Goal: Transaction & Acquisition: Purchase product/service

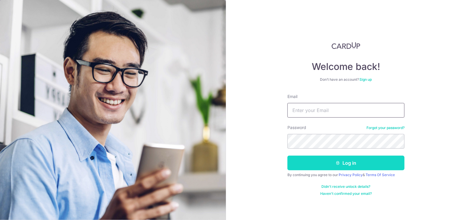
type input "chinweek@hotmail.com"
click at [330, 163] on button "Log in" at bounding box center [346, 163] width 117 height 15
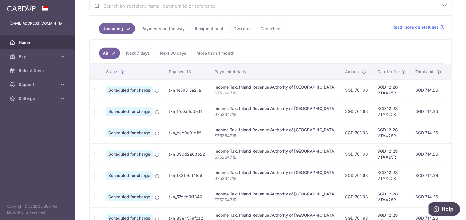
scroll to position [88, 0]
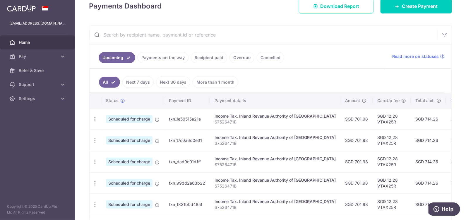
click at [264, 123] on p "S7526471B" at bounding box center [275, 122] width 121 height 6
click at [93, 116] on icon "button" at bounding box center [95, 119] width 6 height 6
click at [117, 135] on span "Update payment" at bounding box center [126, 135] width 40 height 7
radio input "true"
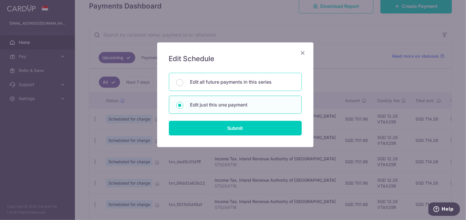
click at [259, 81] on p "Edit all future payments in this series" at bounding box center [242, 81] width 104 height 7
click at [183, 81] on input "Edit all future payments in this series" at bounding box center [179, 82] width 7 height 7
radio input "true"
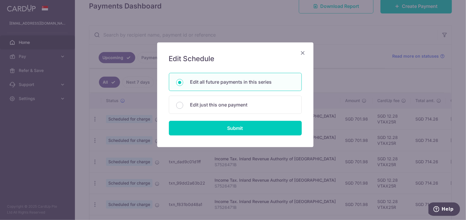
click at [304, 56] on icon "Close" at bounding box center [303, 52] width 7 height 7
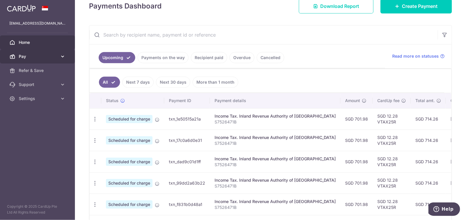
click at [25, 59] on span "Pay" at bounding box center [38, 57] width 39 height 6
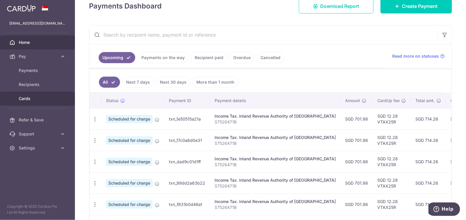
click at [31, 98] on span "Cards" at bounding box center [38, 99] width 39 height 6
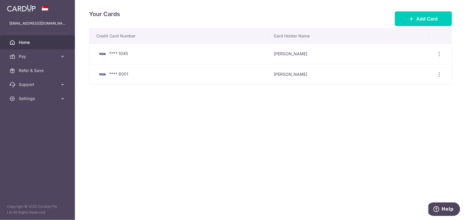
click at [25, 38] on link "Home" at bounding box center [37, 42] width 75 height 14
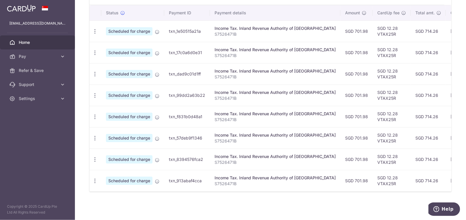
scroll to position [88, 0]
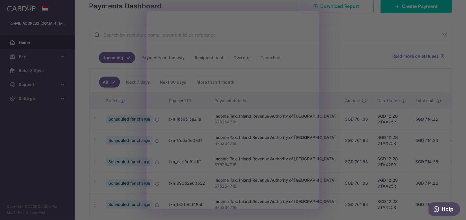
click at [350, 22] on div at bounding box center [235, 111] width 471 height 223
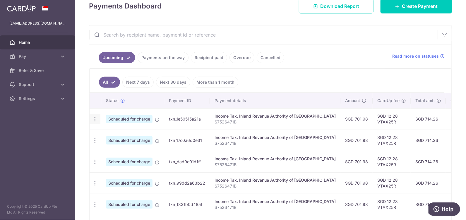
click at [96, 117] on icon "button" at bounding box center [95, 119] width 6 height 6
click at [112, 135] on span "Update payment" at bounding box center [126, 135] width 40 height 7
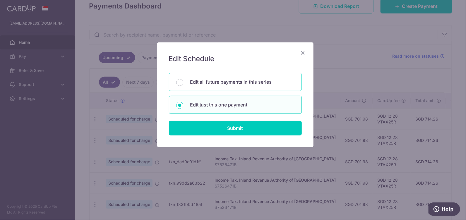
click at [235, 78] on div "Edit all future payments in this series" at bounding box center [235, 82] width 133 height 18
radio input "true"
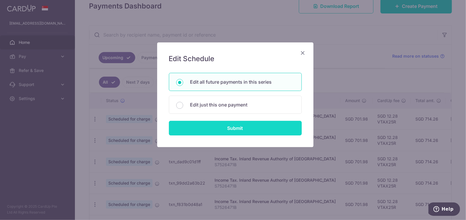
click at [240, 126] on input "Submit" at bounding box center [235, 128] width 133 height 15
radio input "true"
type input "701.98"
type input "S7526471B"
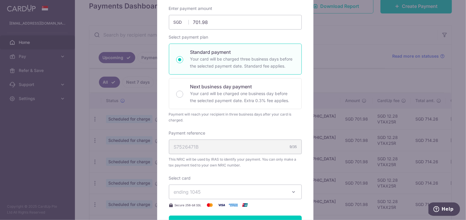
scroll to position [0, 0]
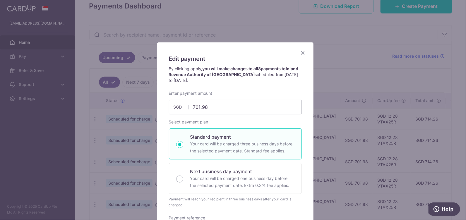
click at [302, 52] on icon "Close" at bounding box center [303, 52] width 7 height 7
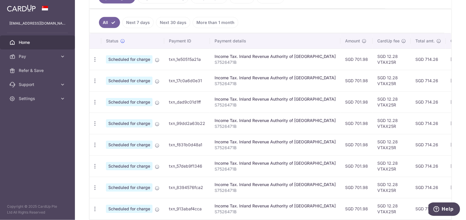
scroll to position [89, 0]
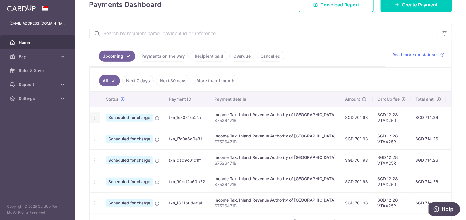
click at [94, 117] on icon "button" at bounding box center [95, 118] width 6 height 6
click at [127, 134] on span "Update payment" at bounding box center [126, 133] width 40 height 7
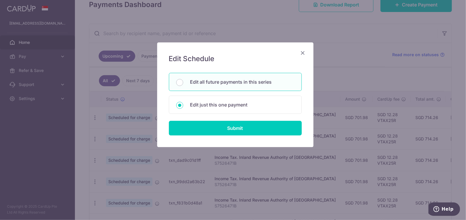
click at [245, 82] on p "Edit all future payments in this series" at bounding box center [242, 81] width 104 height 7
click at [183, 82] on input "Edit all future payments in this series" at bounding box center [179, 82] width 7 height 7
radio input "true"
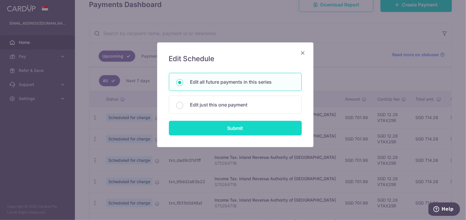
click at [255, 129] on input "Submit" at bounding box center [235, 128] width 133 height 15
radio input "true"
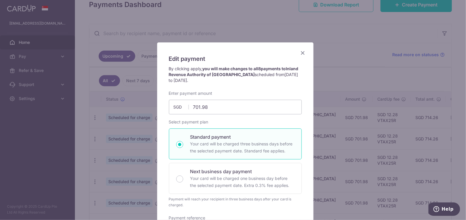
click at [306, 120] on div "Edit payment By clicking apply, you will make changes to all 8 payments to Inla…" at bounding box center [235, 222] width 156 height 360
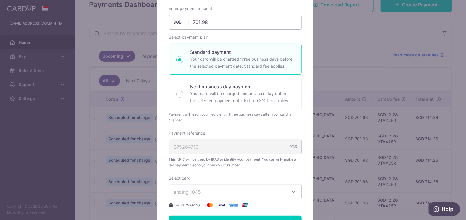
scroll to position [0, 0]
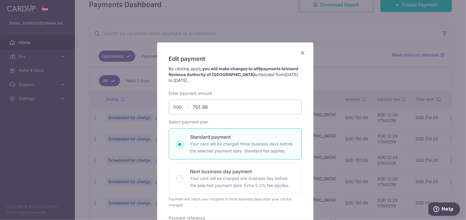
click at [212, 80] on span "18/08/2025 to 18/03/2026" at bounding box center [233, 77] width 129 height 11
click at [302, 53] on icon "Close" at bounding box center [303, 52] width 7 height 7
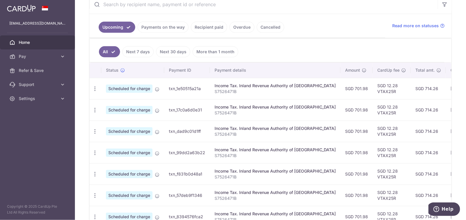
scroll to position [60, 0]
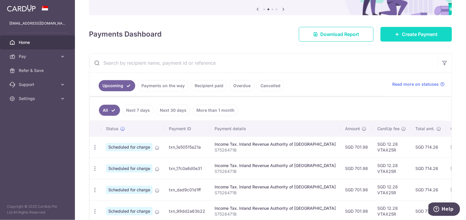
click at [409, 35] on span "Create Payment" at bounding box center [420, 34] width 36 height 7
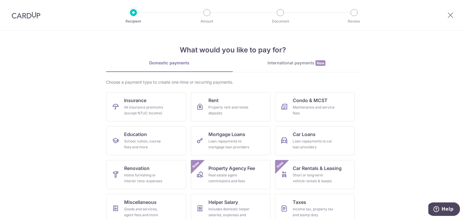
scroll to position [42, 0]
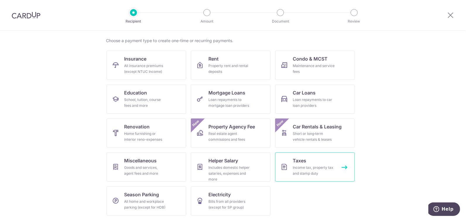
click at [331, 171] on div "Income tax, property tax and stamp duty" at bounding box center [314, 171] width 42 height 12
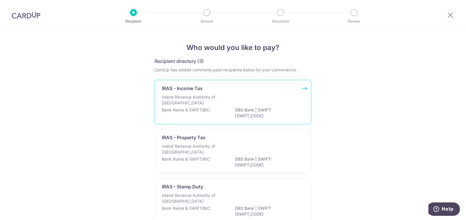
click at [226, 109] on div "Bank Name & SWIFT/BIC: DBS Bank | SWIFT: DBSSSGSGXXX" at bounding box center [233, 113] width 142 height 12
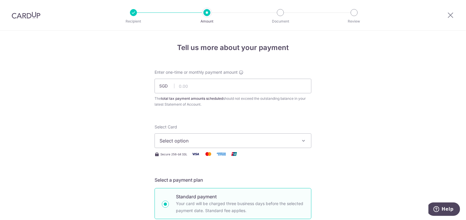
click at [194, 87] on input "text" at bounding box center [233, 86] width 157 height 15
paste input "701.98"
type input "701.98"
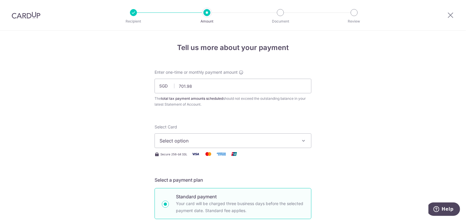
scroll to position [29, 0]
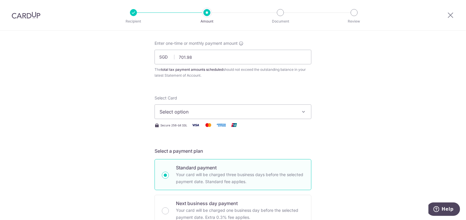
click at [301, 112] on icon "button" at bounding box center [304, 112] width 6 height 6
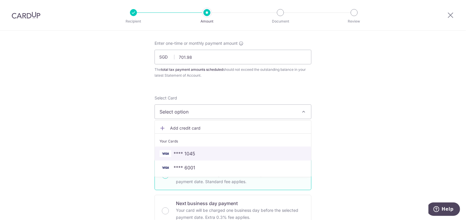
drag, startPoint x: 263, startPoint y: 156, endPoint x: 341, endPoint y: 151, distance: 78.0
click at [263, 156] on span "**** 1045" at bounding box center [233, 153] width 147 height 7
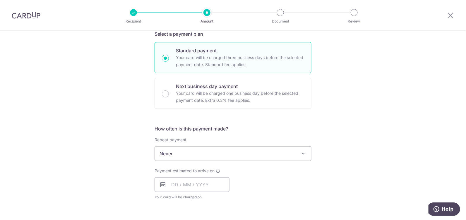
scroll to position [176, 0]
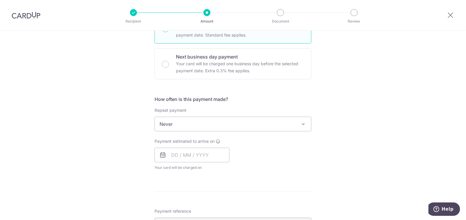
click at [303, 126] on span at bounding box center [303, 124] width 7 height 7
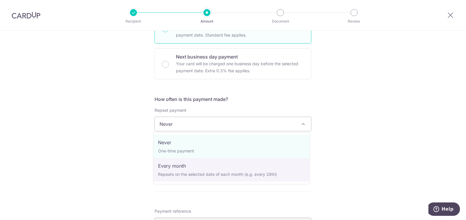
select select "3"
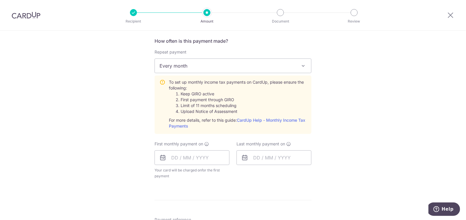
scroll to position [263, 0]
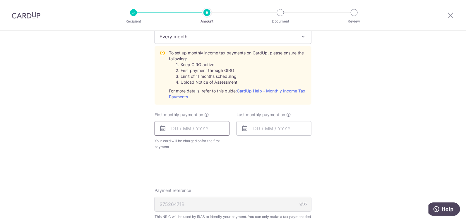
click at [211, 129] on input "text" at bounding box center [192, 128] width 75 height 15
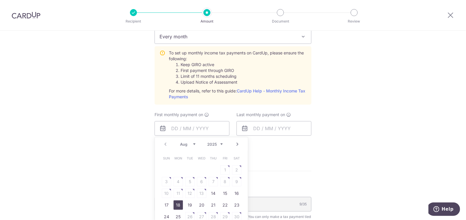
click at [179, 206] on link "18" at bounding box center [178, 205] width 9 height 9
type input "[DATE]"
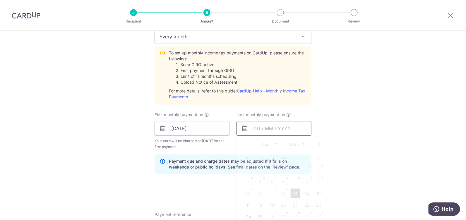
click at [299, 128] on input "text" at bounding box center [274, 128] width 75 height 15
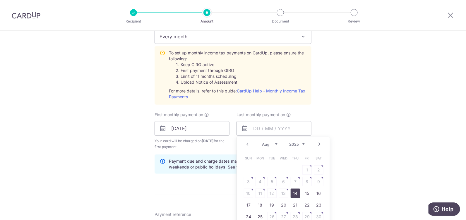
click at [317, 144] on link "Next" at bounding box center [319, 144] width 7 height 7
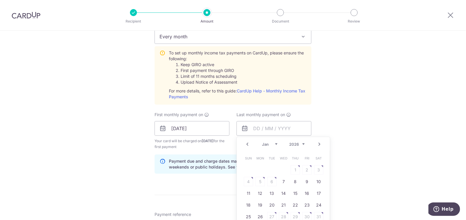
click at [317, 144] on link "Next" at bounding box center [319, 144] width 7 height 7
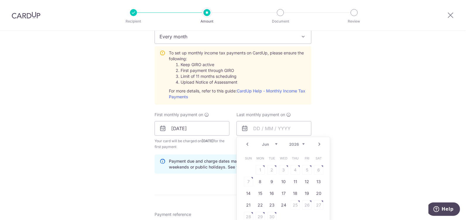
click at [317, 144] on link "Next" at bounding box center [319, 144] width 7 height 7
click at [317, 144] on div "Prev Next Jan Feb Mar Apr May Jun [DATE] Aug [DATE] 2026" at bounding box center [283, 144] width 93 height 14
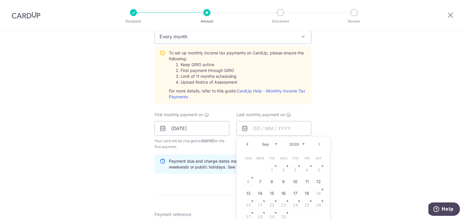
click at [317, 144] on div "Prev Next Jan Feb Mar Apr May Jun [DATE] Aug [DATE] 2026" at bounding box center [283, 144] width 93 height 14
click at [318, 142] on div "Prev Next Jan Feb Mar Apr May Jun [DATE] Aug [DATE] 2026" at bounding box center [283, 144] width 93 height 14
click at [306, 193] on link "18" at bounding box center [306, 193] width 9 height 9
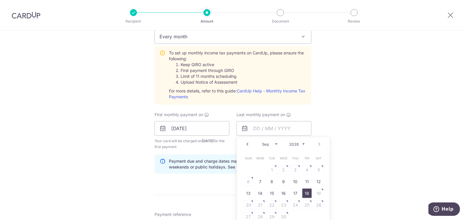
type input "[DATE]"
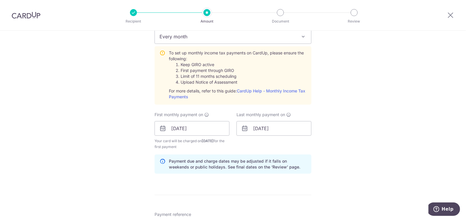
click at [355, 162] on div "Tell us more about your payment Enter one-time or monthly payment amount SGD 70…" at bounding box center [233, 85] width 466 height 635
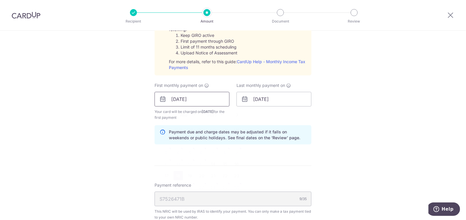
click at [191, 98] on input "[DATE]" at bounding box center [192, 99] width 75 height 15
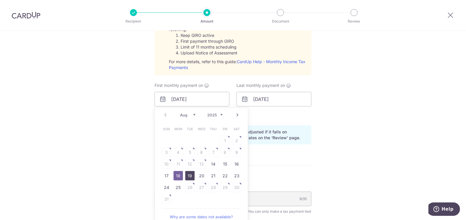
click at [189, 175] on link "19" at bounding box center [189, 175] width 9 height 9
type input "19/08/2025"
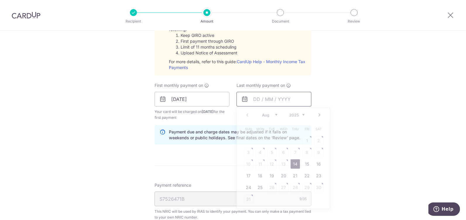
click at [293, 98] on input "text" at bounding box center [274, 99] width 75 height 15
click at [318, 112] on link "Next" at bounding box center [319, 115] width 7 height 7
click at [300, 114] on select "2025 2026" at bounding box center [297, 115] width 16 height 5
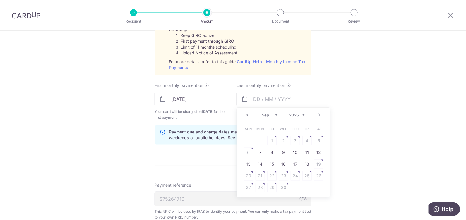
click at [319, 113] on div "Prev Next Jan Feb Mar Apr May Jun Jul Aug Sep 2025 2026" at bounding box center [283, 115] width 93 height 14
click at [306, 166] on link "18" at bounding box center [306, 164] width 9 height 9
type input "[DATE]"
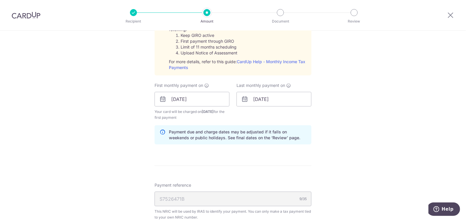
click at [358, 162] on div "Tell us more about your payment Enter one-time or monthly payment amount SGD 70…" at bounding box center [233, 55] width 466 height 635
click at [186, 98] on input "19/08/2025" at bounding box center [192, 99] width 75 height 15
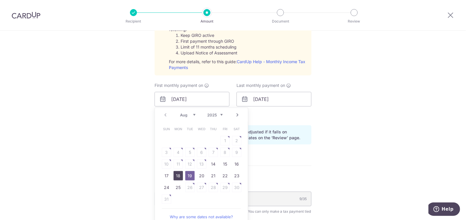
click at [180, 173] on link "18" at bounding box center [178, 175] width 9 height 9
type input "[DATE]"
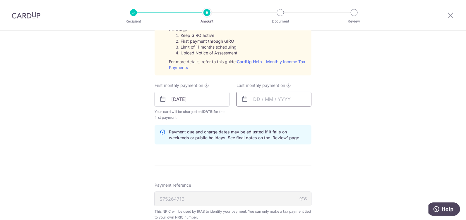
click at [290, 97] on input "text" at bounding box center [274, 99] width 75 height 15
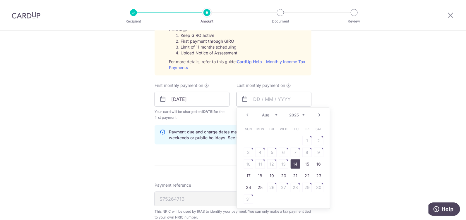
click at [301, 114] on select "2025 2026" at bounding box center [297, 115] width 16 height 5
click at [317, 114] on link "Next" at bounding box center [319, 115] width 7 height 7
click at [317, 114] on div "Prev Next Jan Feb Mar Apr May Jun Jul Aug Sep 2025 2026" at bounding box center [283, 115] width 93 height 14
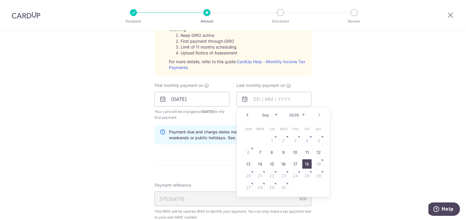
drag, startPoint x: 306, startPoint y: 165, endPoint x: 347, endPoint y: 155, distance: 41.8
click at [306, 165] on link "18" at bounding box center [306, 164] width 9 height 9
type input "[DATE]"
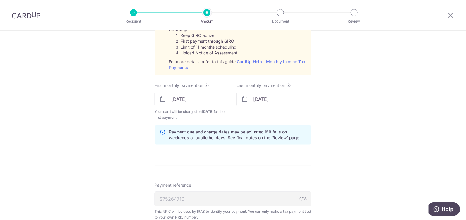
click at [365, 136] on div "Tell us more about your payment Enter one-time or monthly payment amount SGD 70…" at bounding box center [233, 55] width 466 height 635
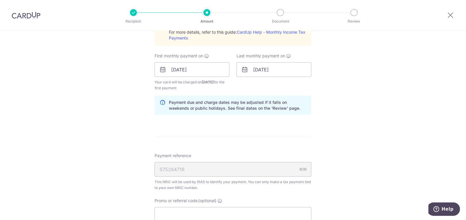
scroll to position [351, 0]
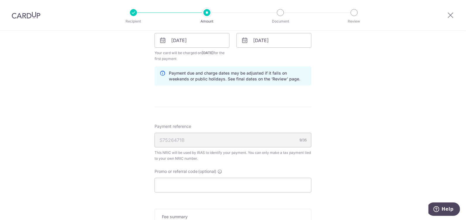
click at [229, 182] on input "Promo or referral code (optional)" at bounding box center [233, 185] width 157 height 15
paste input "VTAX25R"
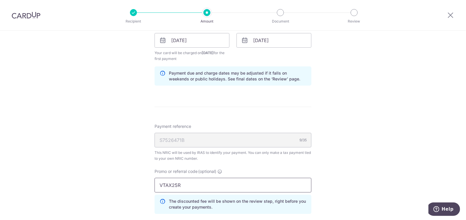
type input "VTAX25R"
click at [331, 150] on div "Tell us more about your payment Enter one-time or monthly payment amount SGD 70…" at bounding box center [233, 9] width 466 height 661
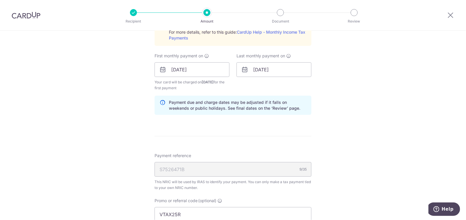
scroll to position [263, 0]
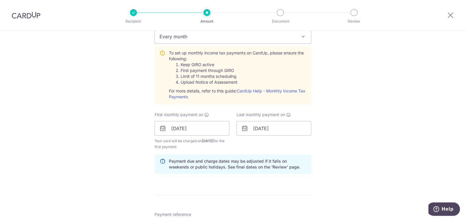
click at [358, 101] on div "Tell us more about your payment Enter one-time or monthly payment amount SGD 70…" at bounding box center [233, 98] width 466 height 661
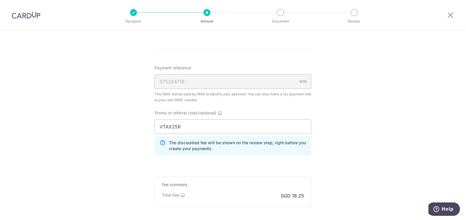
scroll to position [470, 0]
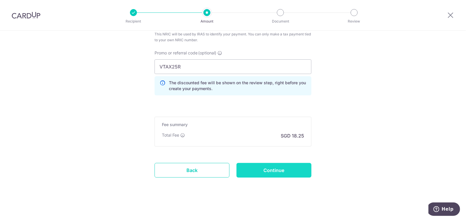
click at [292, 169] on input "Continue" at bounding box center [274, 170] width 75 height 15
type input "Create Schedule"
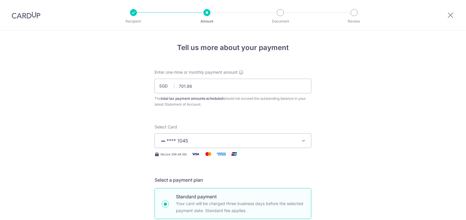
scroll to position [388, 0]
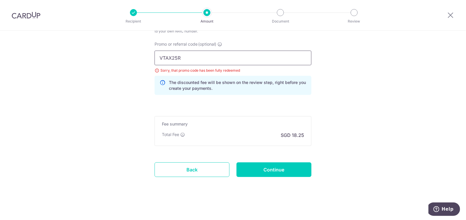
click at [223, 59] on input "VTAX25R" at bounding box center [233, 58] width 157 height 15
click at [233, 57] on input "VTAX25R" at bounding box center [233, 58] width 157 height 15
click at [238, 73] on div "Sorry, that promo code has been fully redeemed" at bounding box center [233, 71] width 157 height 6
click at [236, 60] on input "VTAX25R" at bounding box center [233, 58] width 157 height 15
click at [281, 167] on input "Continue" at bounding box center [274, 170] width 75 height 15
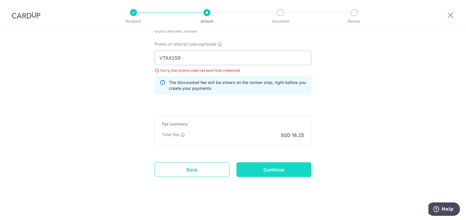
type input "Update Schedule"
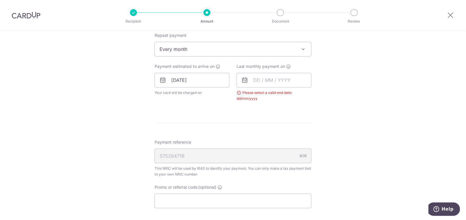
scroll to position [359, 0]
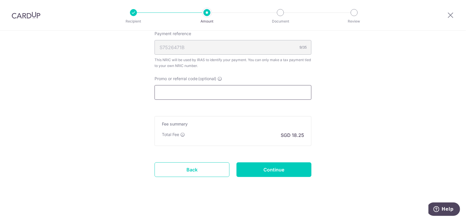
click at [247, 87] on input "Promo or referral code (optional)" at bounding box center [233, 92] width 157 height 15
paste input "VTAX25R"
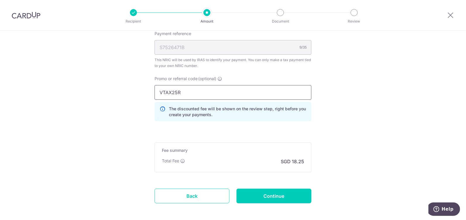
type input "VTAX25R"
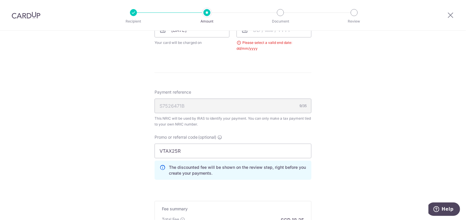
scroll to position [213, 0]
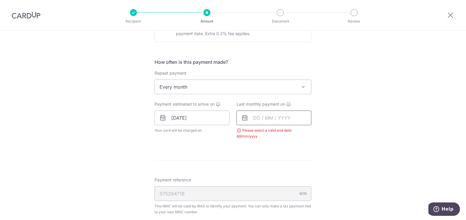
click at [293, 118] on input "text" at bounding box center [274, 118] width 75 height 15
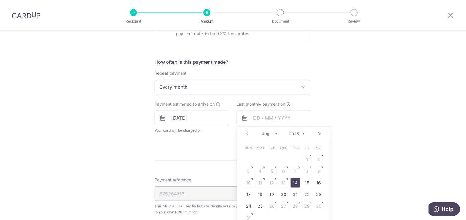
click at [299, 136] on div "Prev Next Aug Sep Oct Nov Dec 2025 2026" at bounding box center [283, 134] width 93 height 14
click at [299, 132] on select "2025 2026" at bounding box center [297, 133] width 16 height 5
click at [317, 133] on link "Next" at bounding box center [319, 133] width 7 height 7
click at [317, 133] on div "Prev Next Jan Feb Mar Apr May Jun Jul Aug Sep 2025 2026" at bounding box center [283, 134] width 93 height 14
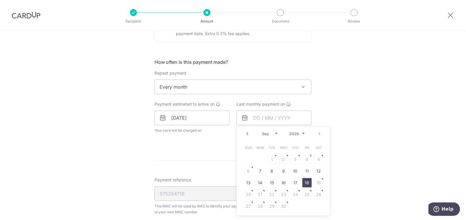
click at [305, 183] on link "18" at bounding box center [306, 182] width 9 height 9
type input "18/09/2026"
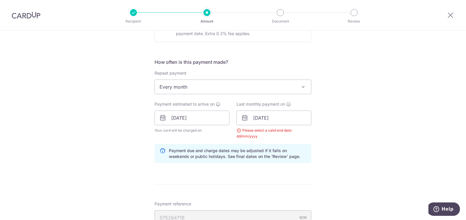
click at [368, 150] on div "Tell us more about your payment Enter one-time or monthly payment amount SGD 70…" at bounding box center [233, 118] width 466 height 600
click at [341, 130] on div "Tell us more about your payment Enter one-time or monthly payment amount SGD 70…" at bounding box center [233, 118] width 466 height 600
click at [294, 121] on input "18/09/2026" at bounding box center [274, 118] width 75 height 15
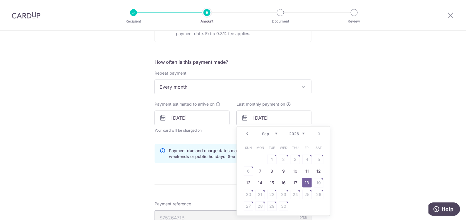
click at [333, 117] on div "Tell us more about your payment Enter one-time or monthly payment amount SGD 70…" at bounding box center [233, 118] width 466 height 600
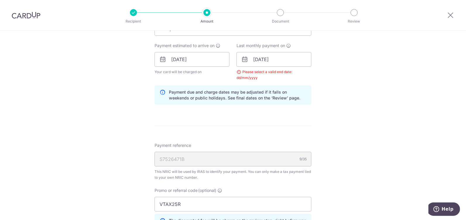
scroll to position [389, 0]
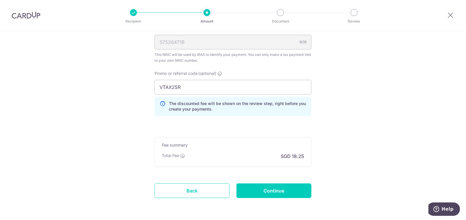
click at [295, 158] on p "SGD 18.25" at bounding box center [292, 156] width 23 height 7
click at [283, 187] on input "Continue" at bounding box center [274, 191] width 75 height 15
type input "Update Schedule"
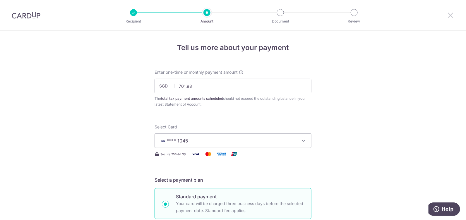
drag, startPoint x: 450, startPoint y: 16, endPoint x: 267, endPoint y: 20, distance: 183.0
click at [450, 16] on icon at bounding box center [450, 14] width 7 height 7
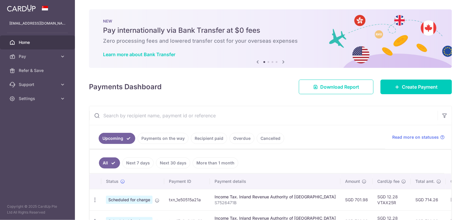
scroll to position [117, 0]
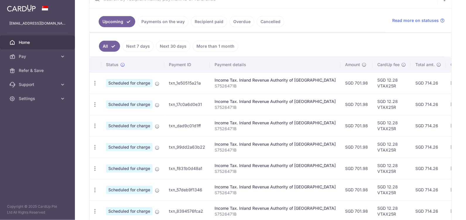
click at [163, 23] on link "Payments on the way" at bounding box center [163, 21] width 51 height 11
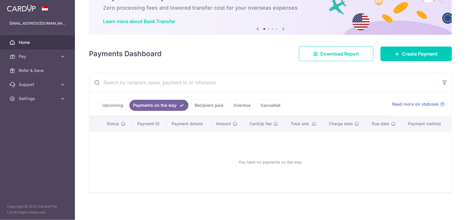
scroll to position [0, 0]
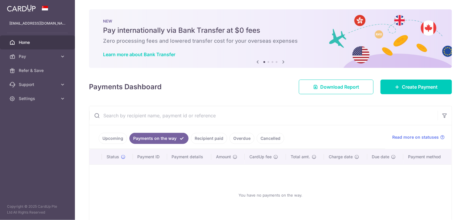
click at [220, 139] on link "Recipient paid" at bounding box center [209, 138] width 36 height 11
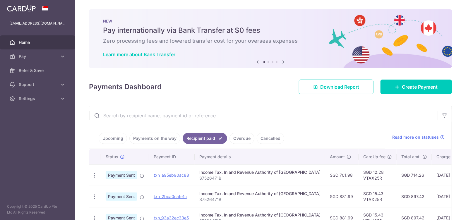
click at [241, 139] on link "Overdue" at bounding box center [242, 138] width 25 height 11
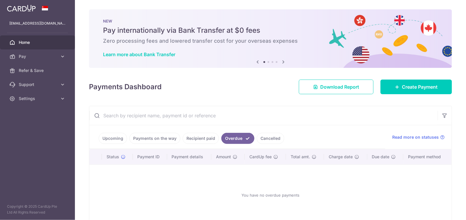
click at [262, 138] on link "Cancelled" at bounding box center [271, 138] width 28 height 11
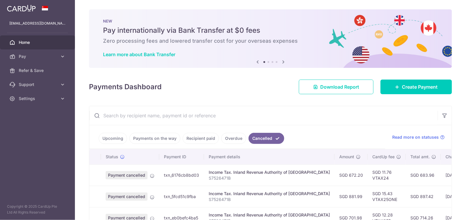
click at [116, 141] on link "Upcoming" at bounding box center [113, 138] width 28 height 11
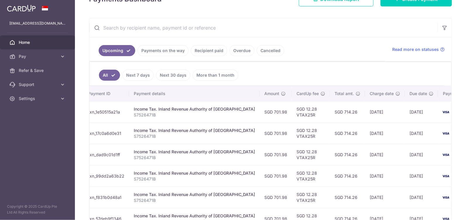
scroll to position [0, 98]
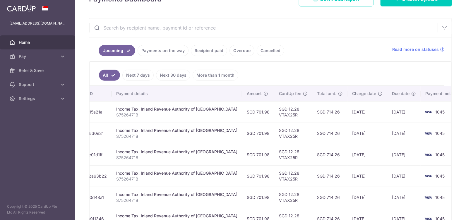
drag, startPoint x: 427, startPoint y: 112, endPoint x: 449, endPoint y: 110, distance: 21.5
click at [449, 110] on div "Status Payment ID Payment details Amount CardUp fee Total amt. Charge date Due …" at bounding box center [271, 179] width 362 height 187
click at [356, 110] on td "13/08/2025" at bounding box center [368, 111] width 40 height 21
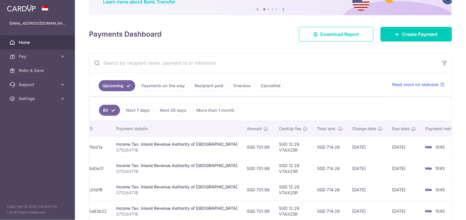
scroll to position [0, 0]
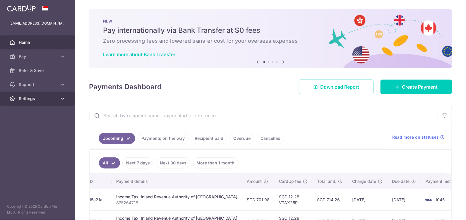
click at [29, 100] on span "Settings" at bounding box center [38, 99] width 39 height 6
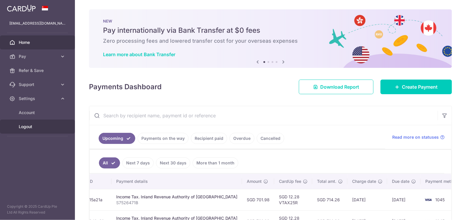
click at [33, 125] on span "Logout" at bounding box center [38, 127] width 39 height 6
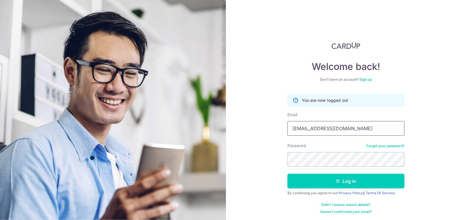
click at [342, 126] on input "[EMAIL_ADDRESS][DOMAIN_NAME]" at bounding box center [346, 128] width 117 height 15
type input "[EMAIL_ADDRESS][DOMAIN_NAME]"
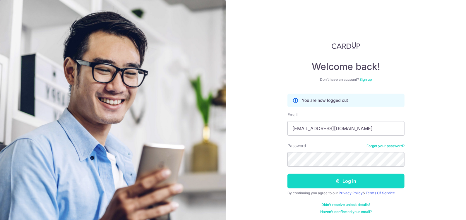
click at [328, 182] on button "Log in" at bounding box center [346, 181] width 117 height 15
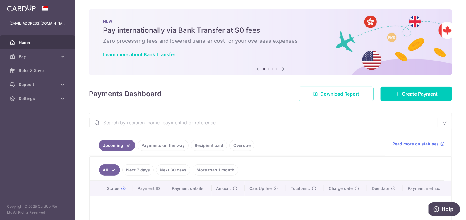
scroll to position [64, 0]
